Goal: Navigation & Orientation: Go to known website

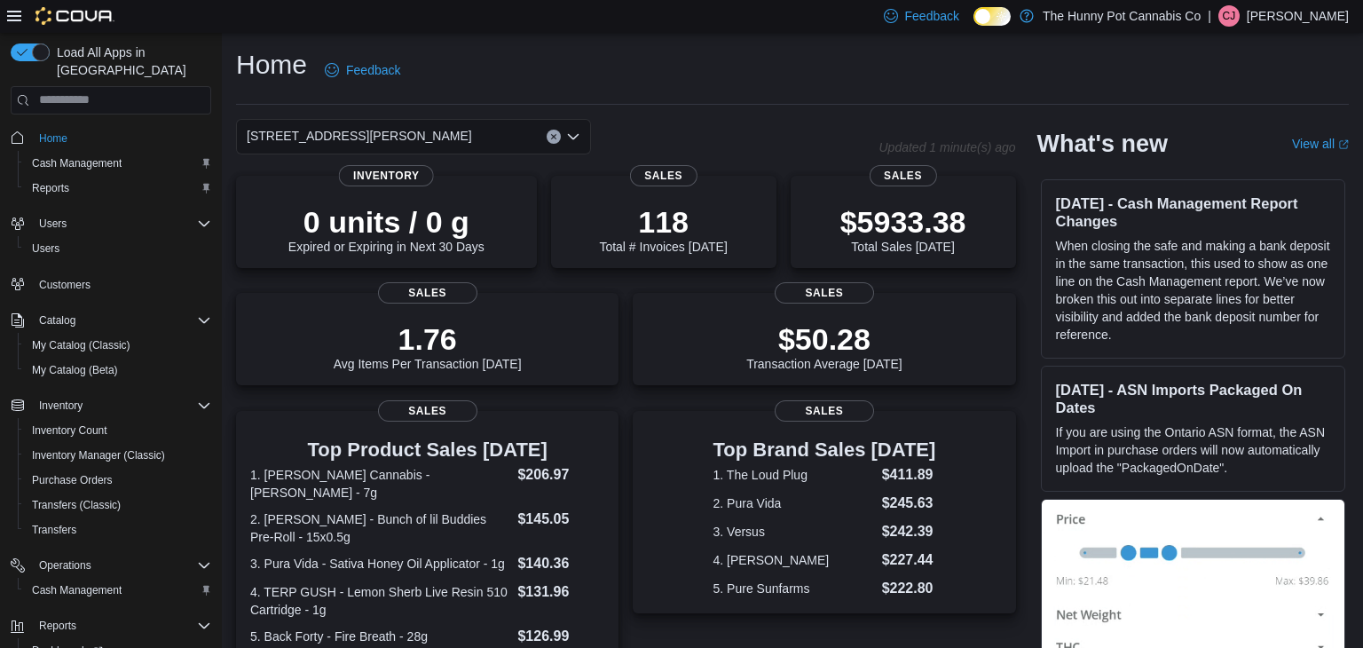
click at [1308, 20] on p "Chase Jarvis" at bounding box center [1298, 15] width 102 height 21
click at [1250, 165] on span "Sign Out" at bounding box center [1235, 170] width 48 height 18
